Goal: Transaction & Acquisition: Purchase product/service

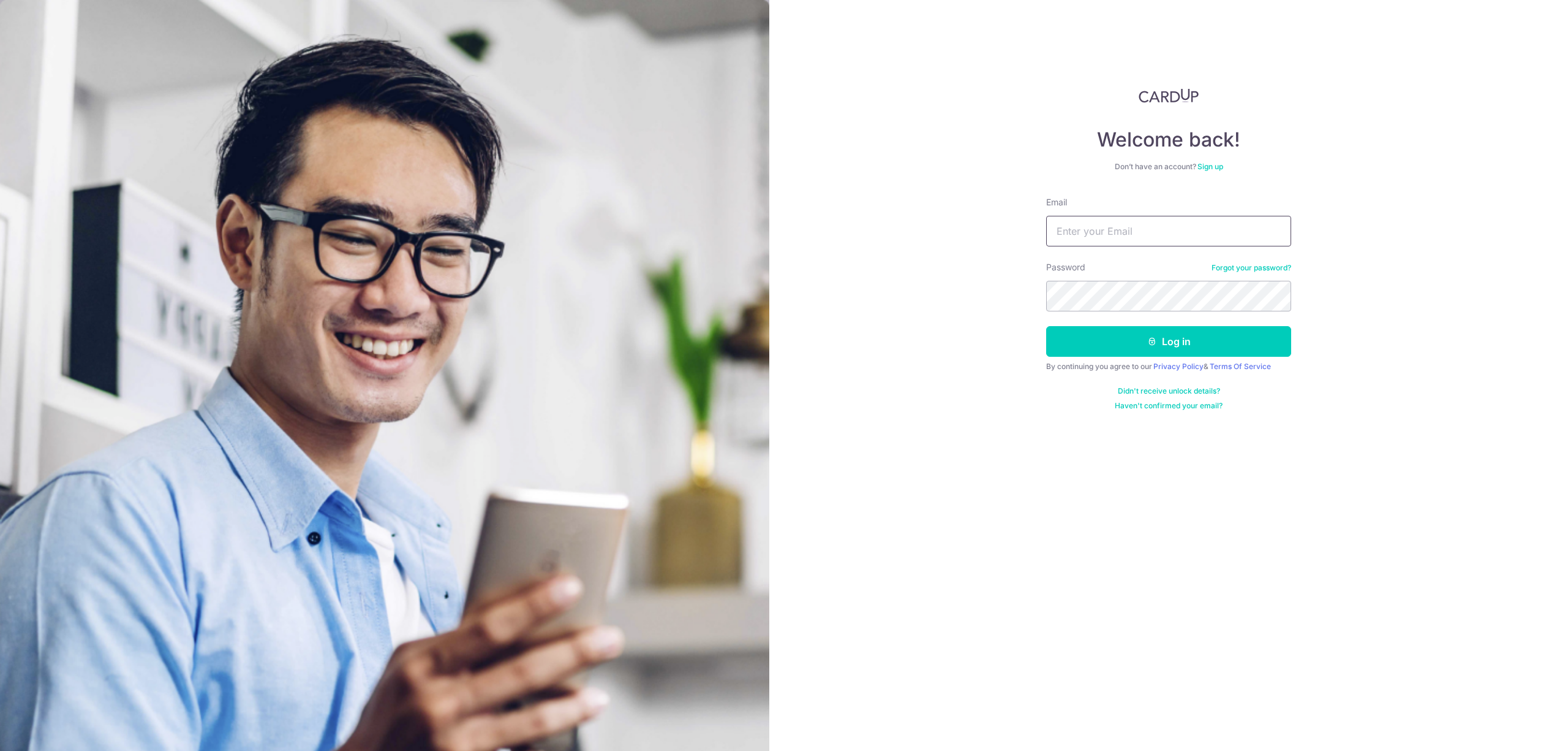
click at [1088, 231] on input "Email" at bounding box center [1168, 231] width 245 height 31
paste input "[EMAIL_ADDRESS][DOMAIN_NAME]"
type input "[EMAIL_ADDRESS][DOMAIN_NAME]"
click at [1128, 343] on button "Log in" at bounding box center [1168, 341] width 245 height 31
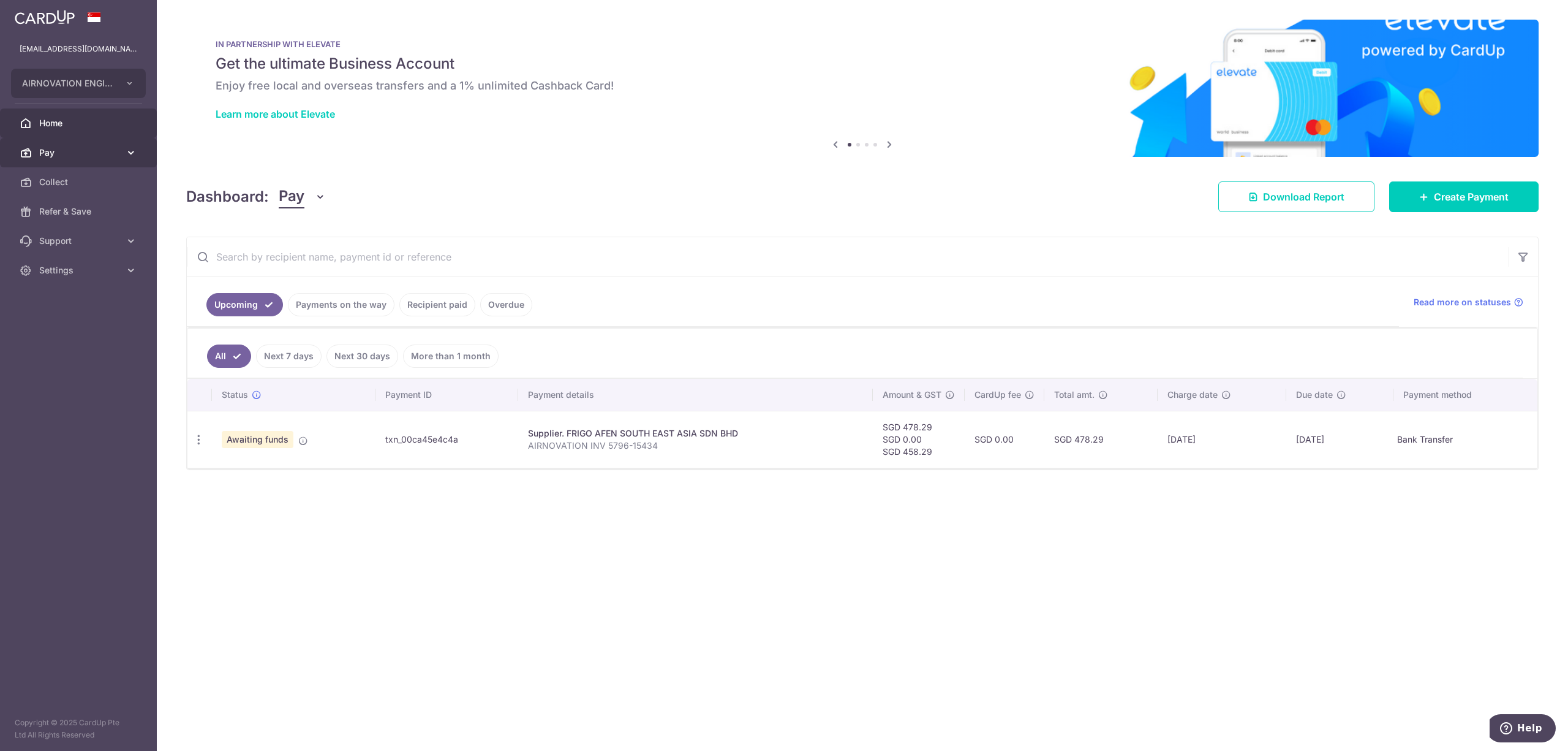
click at [128, 150] on icon at bounding box center [131, 152] width 12 height 12
click at [92, 212] on span "Recipients" at bounding box center [80, 211] width 81 height 12
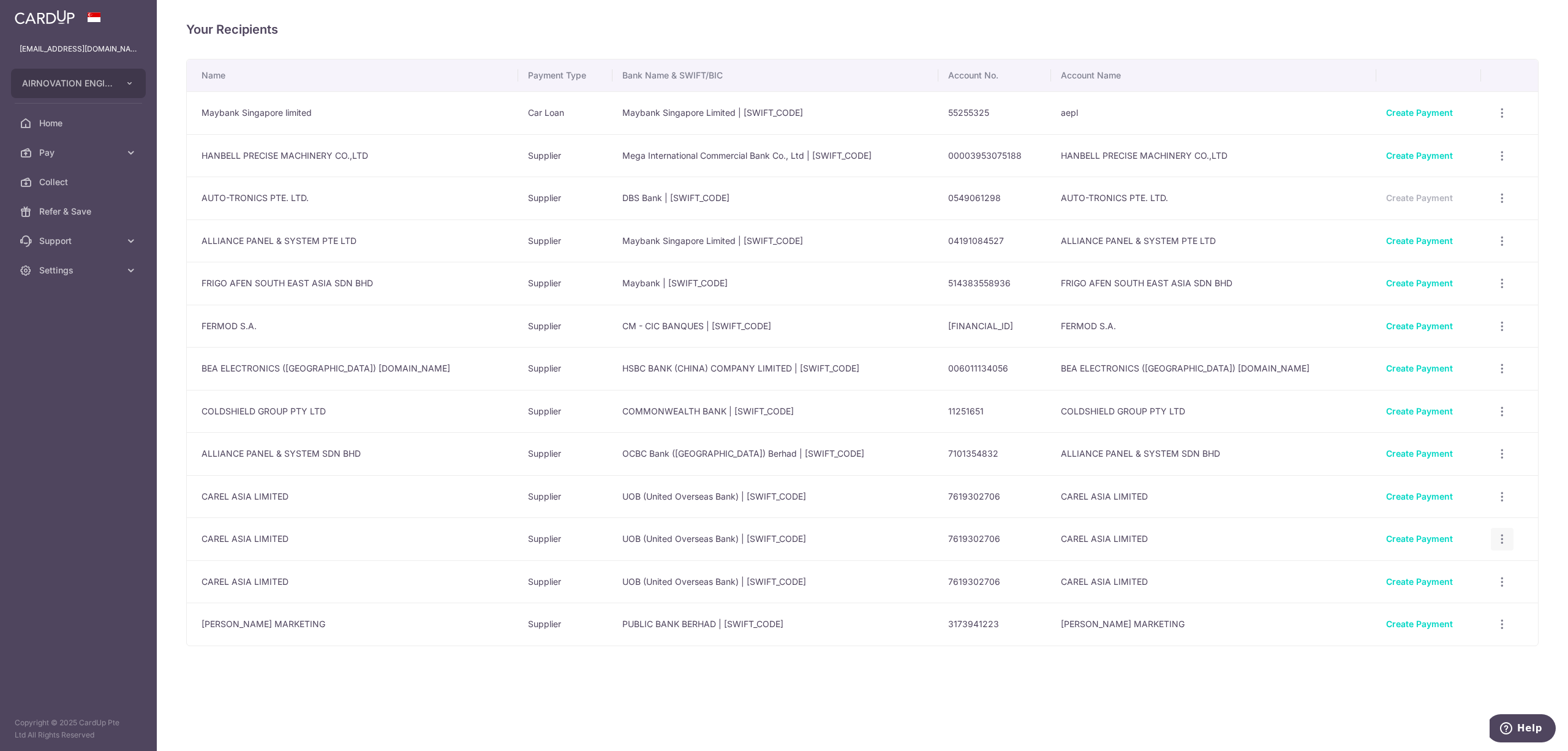
click at [1497, 536] on icon "button" at bounding box center [1502, 539] width 13 height 13
click at [1199, 697] on div "Your Recipients Name Payment Type Bank Name & SWIFT/BIC Account No. Account Nam…" at bounding box center [862, 375] width 1411 height 751
click at [100, 153] on span "Pay" at bounding box center [80, 152] width 81 height 12
click at [95, 181] on span "Payments" at bounding box center [80, 181] width 81 height 12
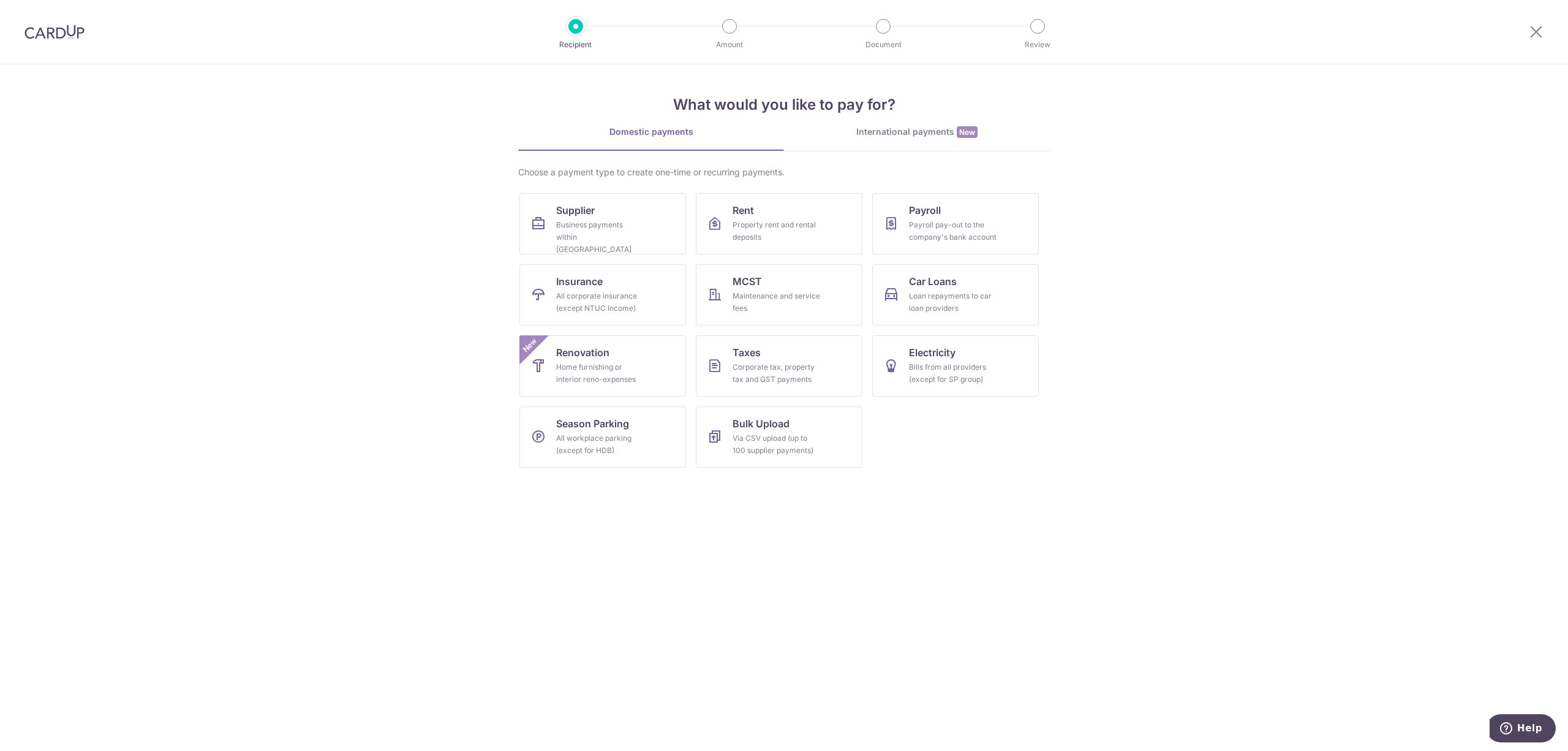
click at [898, 130] on div "International payments New" at bounding box center [917, 132] width 266 height 13
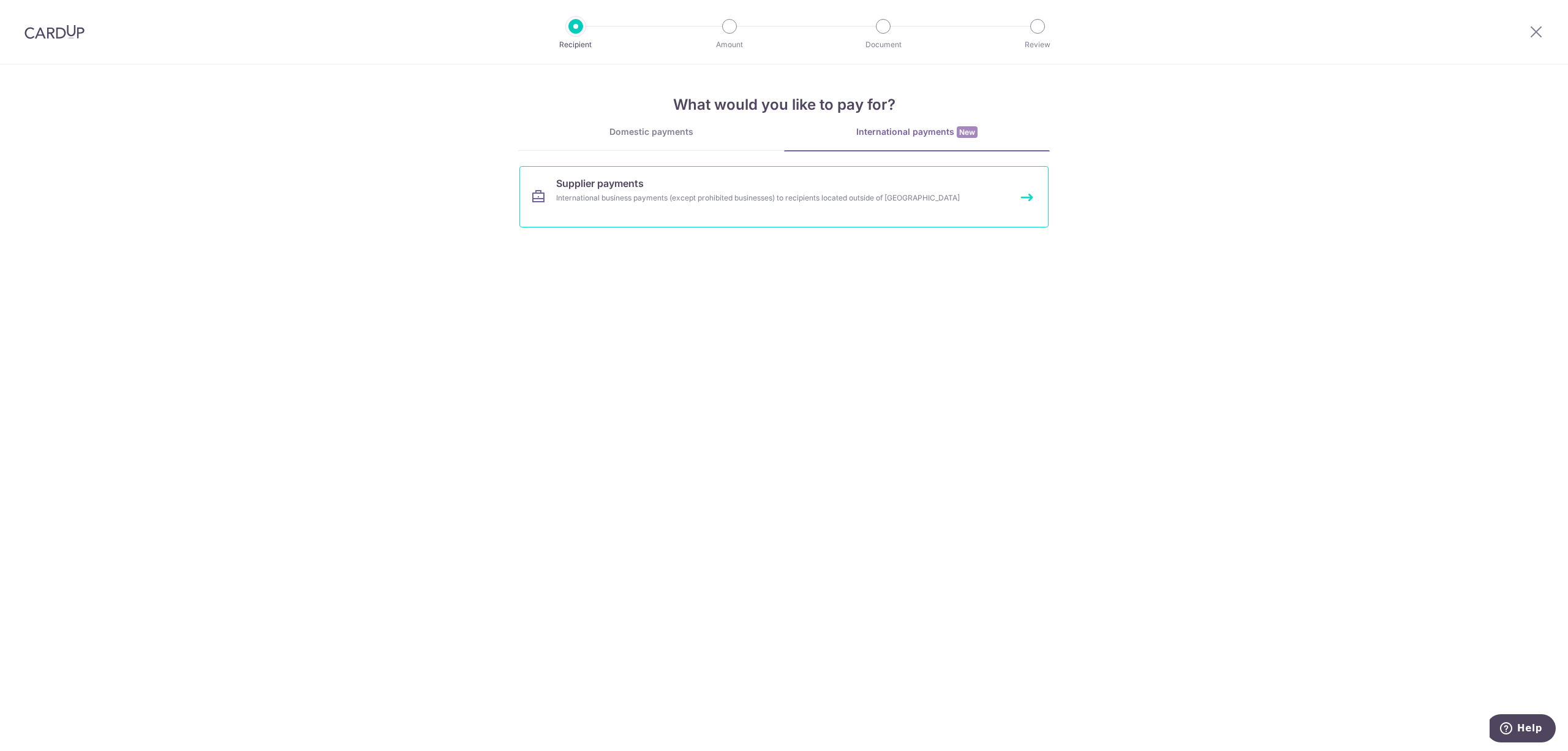
click at [672, 201] on div "International business payments (except prohibited businesses) to recipients lo…" at bounding box center [768, 198] width 423 height 12
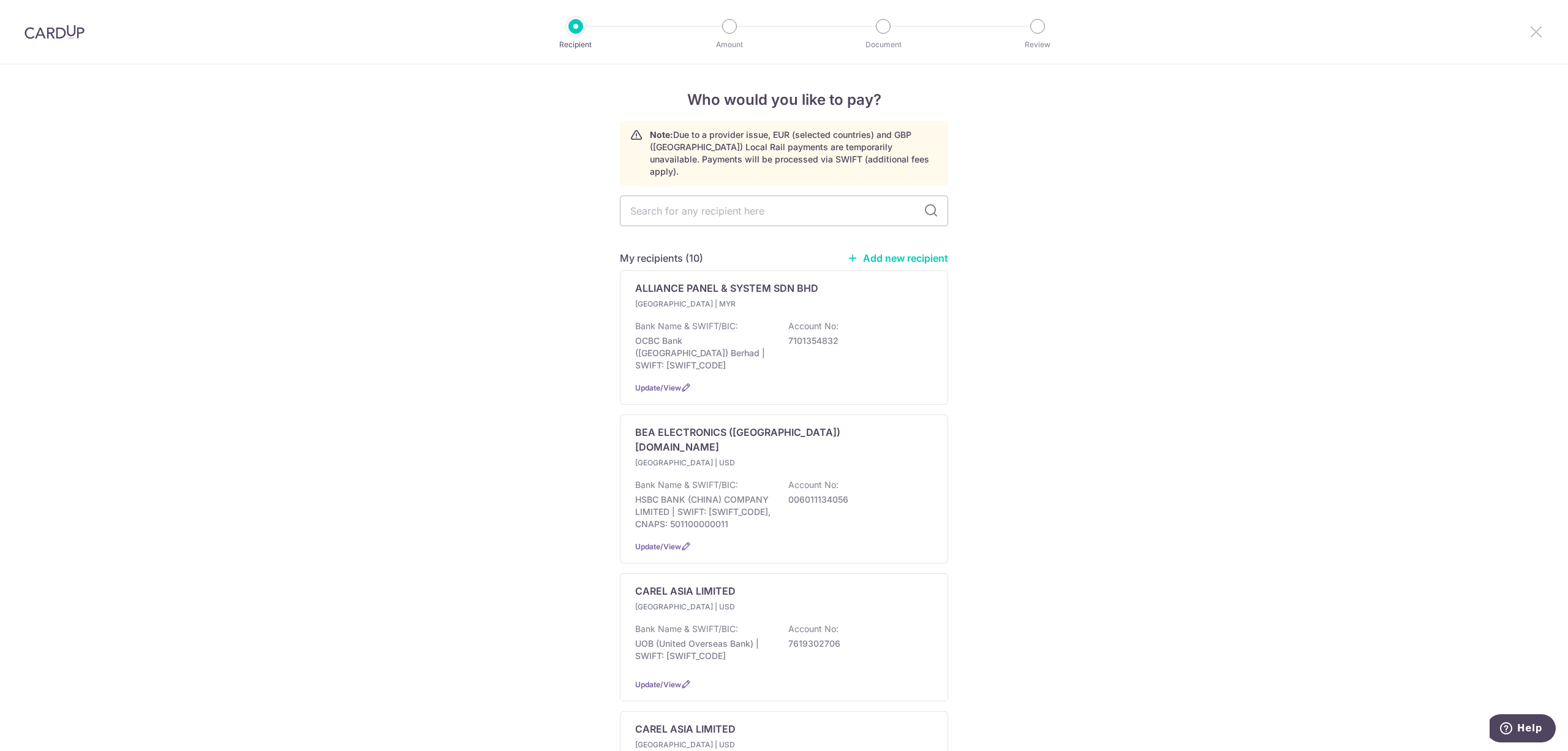
click at [1529, 33] on icon at bounding box center [1536, 32] width 15 height 15
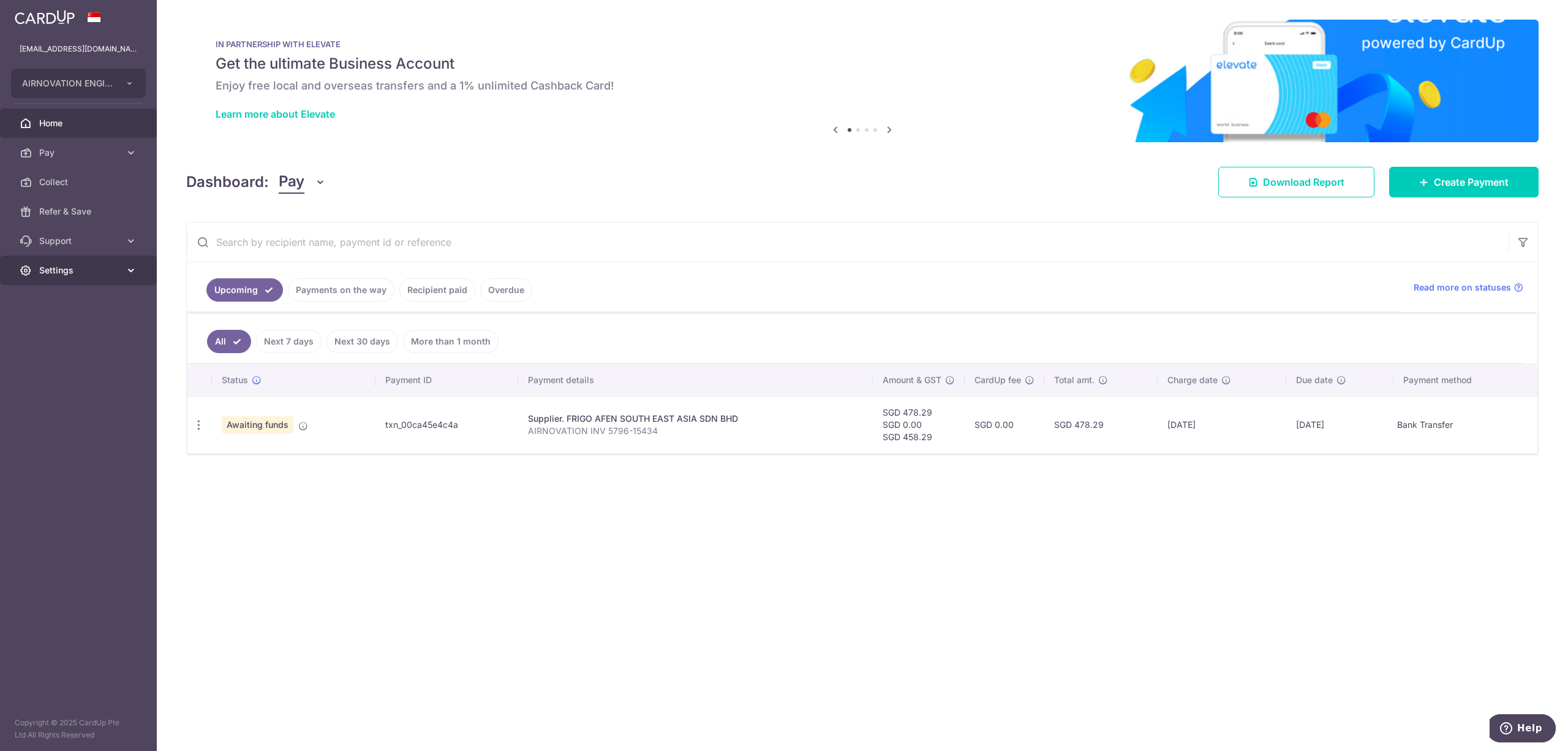
click at [126, 273] on icon at bounding box center [131, 270] width 12 height 12
click at [48, 332] on span "Logout" at bounding box center [80, 328] width 81 height 12
